Goal: Task Accomplishment & Management: Manage account settings

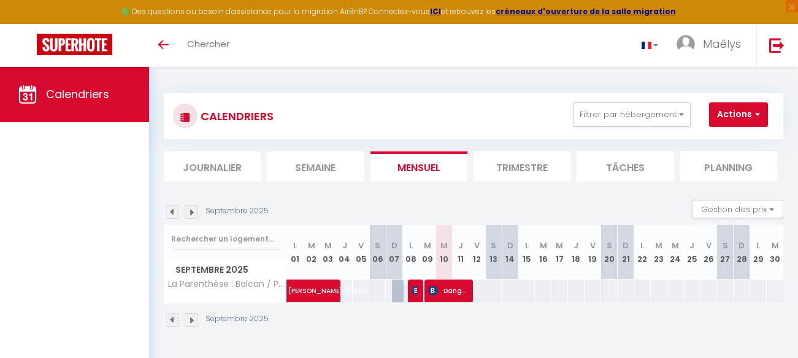
click at [188, 209] on img at bounding box center [191, 212] width 13 height 13
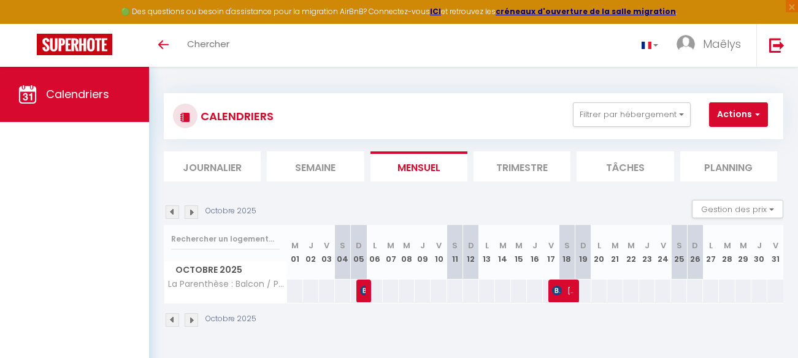
click at [171, 215] on img at bounding box center [172, 212] width 13 height 13
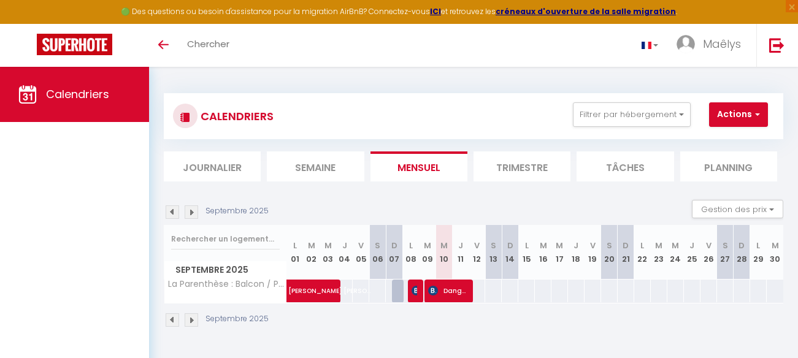
click at [172, 214] on img at bounding box center [172, 212] width 13 height 13
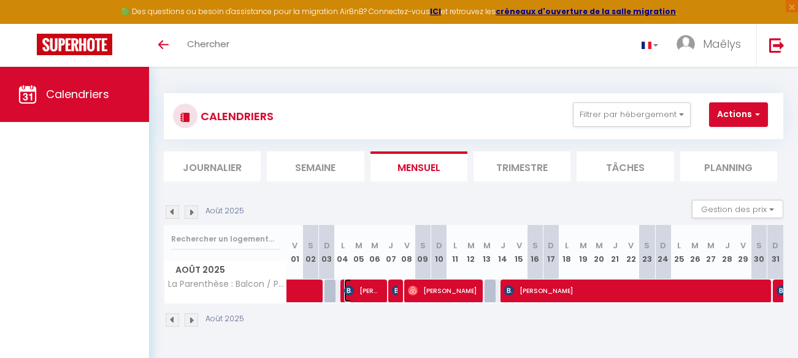
click at [364, 294] on span "[PERSON_NAME]" at bounding box center [362, 290] width 37 height 23
select select "OK"
select select "KO"
select select "0"
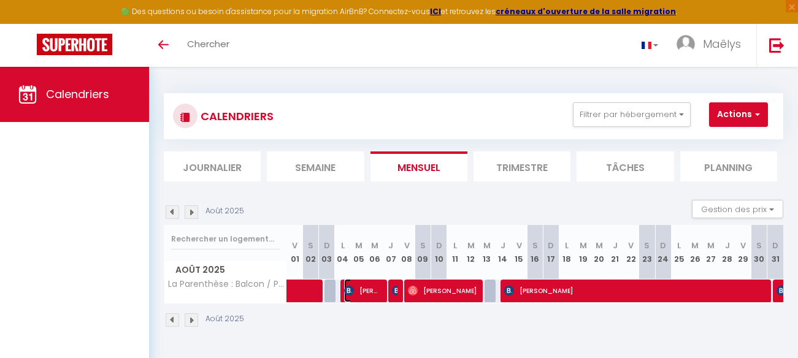
select select "1"
select select
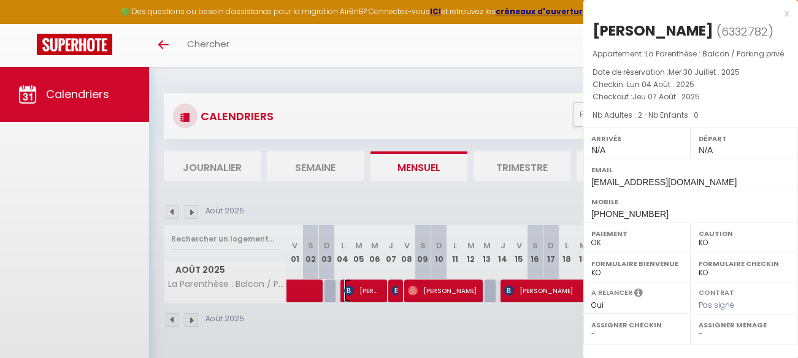
select select "23705"
select select "38693"
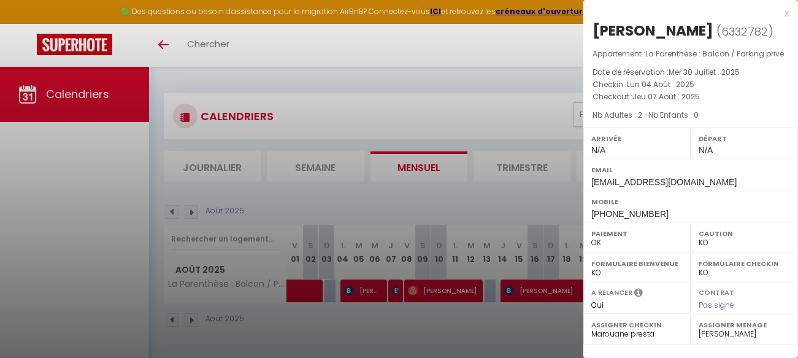
click at [393, 293] on div at bounding box center [399, 179] width 798 height 358
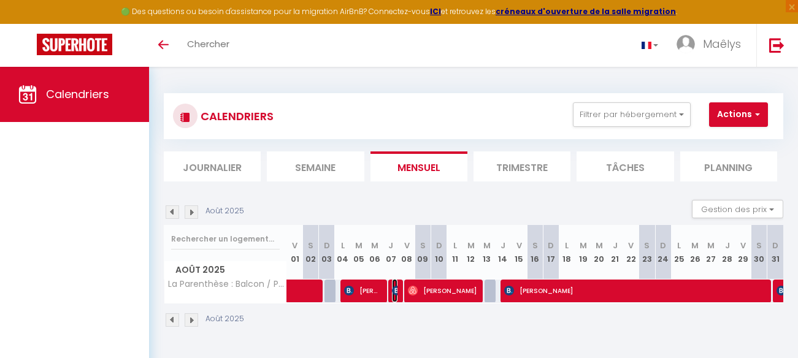
click at [393, 293] on img at bounding box center [397, 291] width 10 height 10
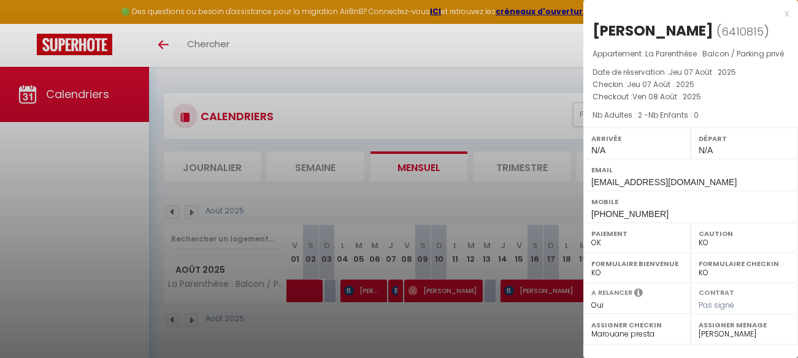
click at [425, 292] on div at bounding box center [399, 179] width 798 height 358
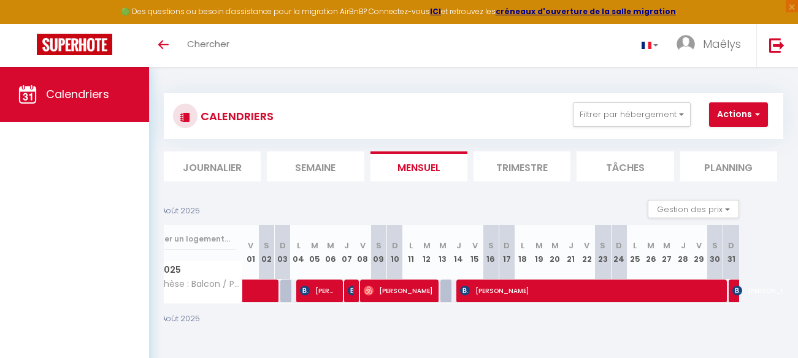
scroll to position [0, 49]
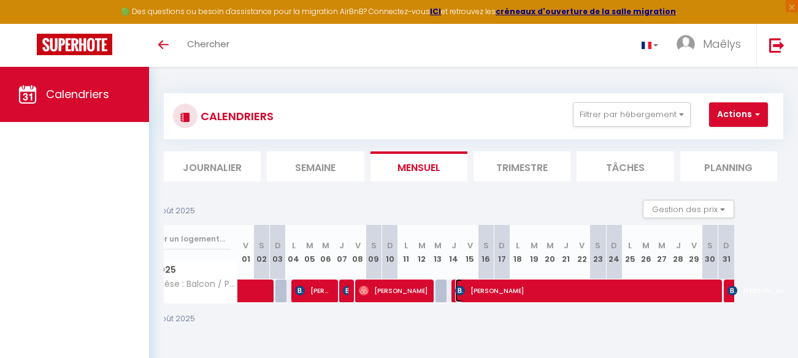
click at [534, 296] on span "[PERSON_NAME]" at bounding box center [585, 290] width 261 height 23
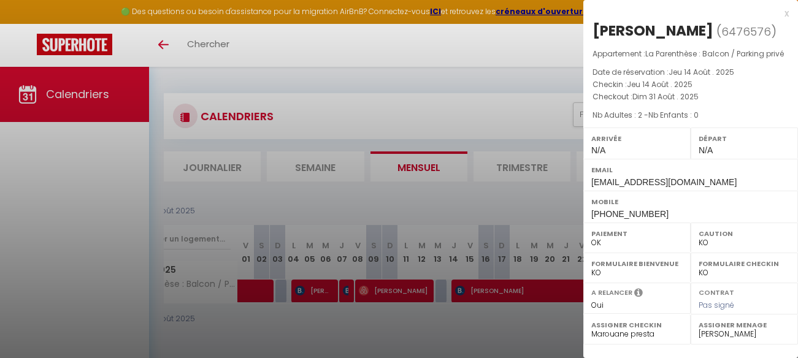
click at [501, 250] on div at bounding box center [399, 179] width 798 height 358
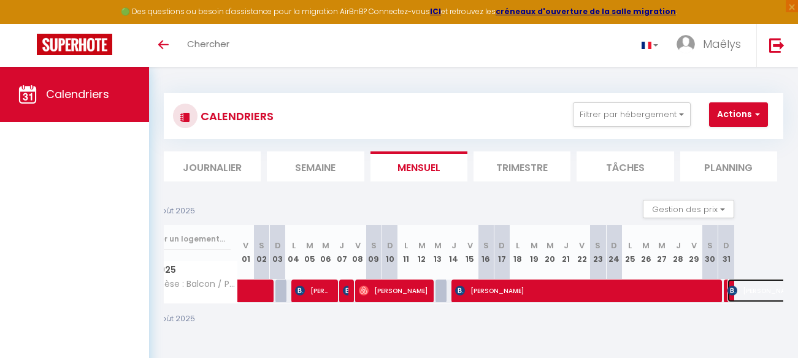
click at [730, 295] on img at bounding box center [733, 291] width 10 height 10
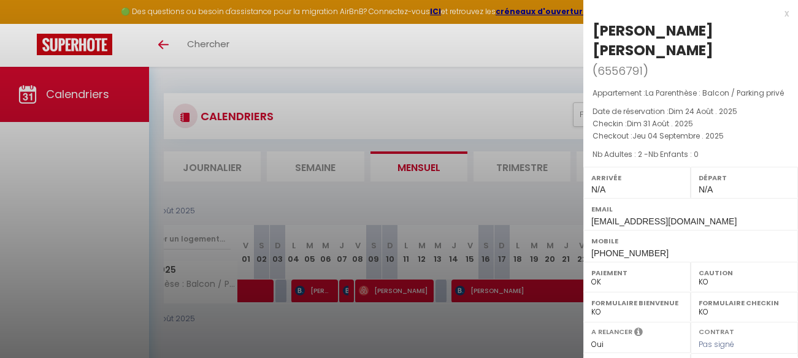
click at [493, 234] on div at bounding box center [399, 179] width 798 height 358
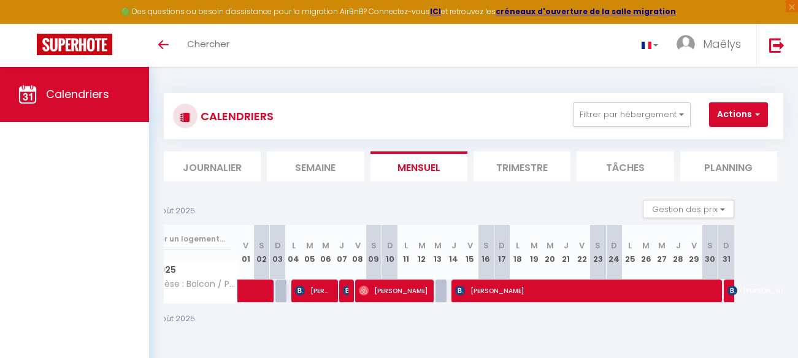
scroll to position [0, 0]
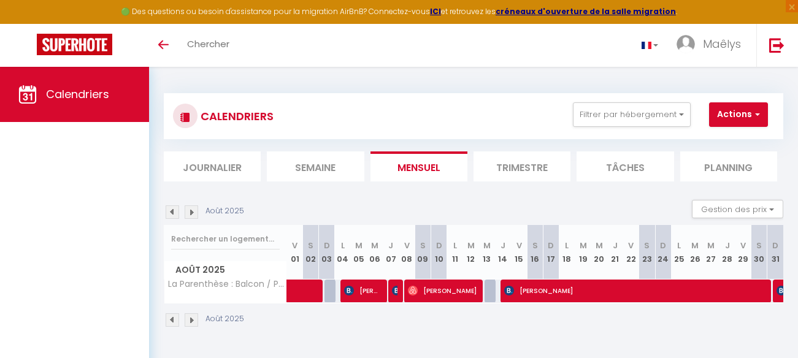
click at [194, 210] on img at bounding box center [191, 212] width 13 height 13
